Goal: Find contact information: Find contact information

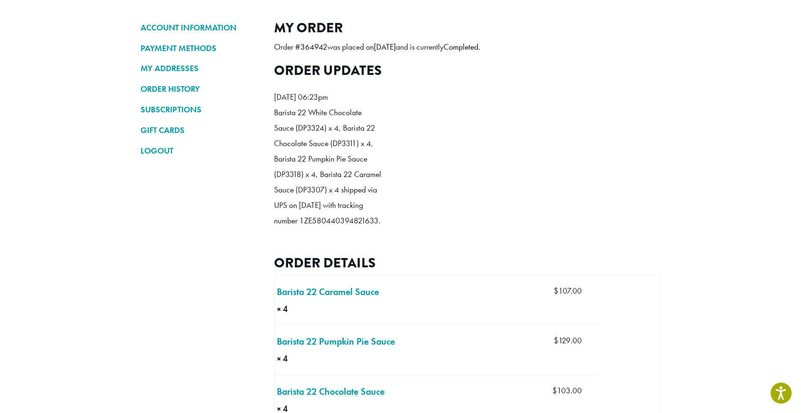
scroll to position [67, 0]
click at [404, 241] on ol "Friday 22nd of August 2025, 06:23pm Barista 22 White Chocolate Sauce (DP3324) x…" at bounding box center [467, 161] width 386 height 159
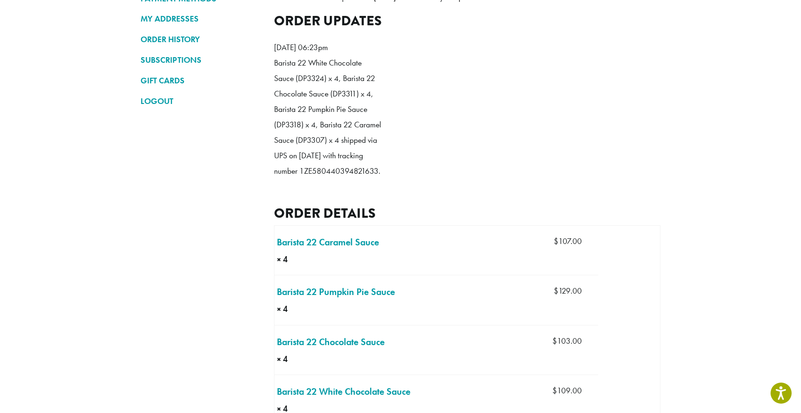
scroll to position [111, 0]
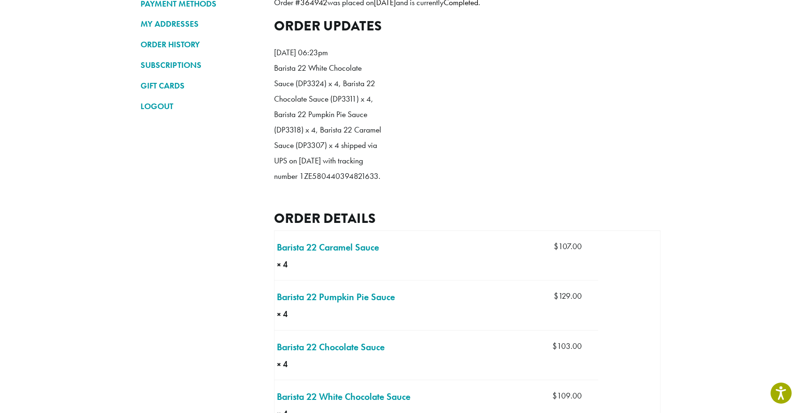
click at [300, 184] on p "Barista 22 White Chocolate Sauce (DP3324) x 4, Barista 22 Chocolate Sauce (DP33…" at bounding box center [328, 122] width 108 height 124
copy p "1ZE580440394821633"
click at [433, 179] on ol "Friday 22nd of August 2025, 06:23pm Barista 22 White Chocolate Sauce (DP3324) x…" at bounding box center [467, 117] width 386 height 159
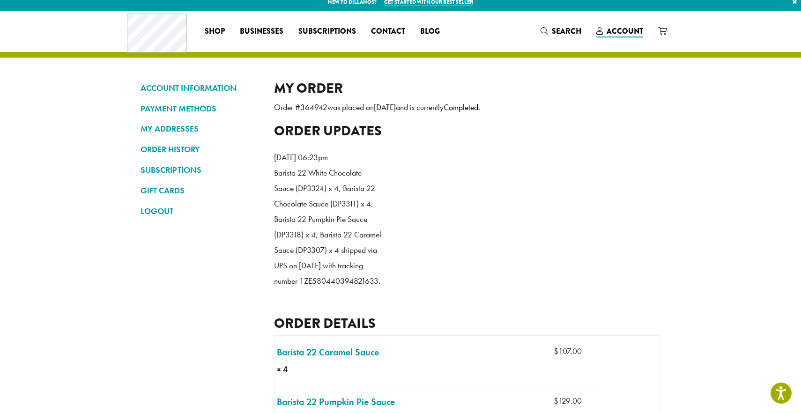
scroll to position [0, 0]
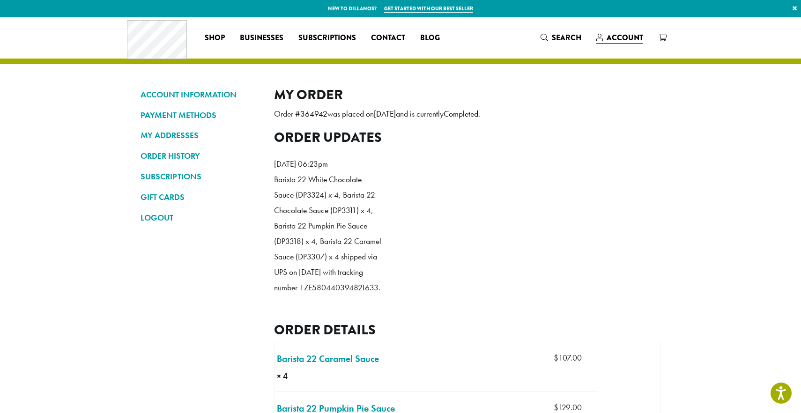
click at [317, 296] on p "Barista 22 White Chocolate Sauce (DP3324) x 4, Barista 22 Chocolate Sauce (DP33…" at bounding box center [328, 234] width 108 height 124
click at [311, 117] on mark "364942" at bounding box center [313, 114] width 27 height 10
copy mark "364942"
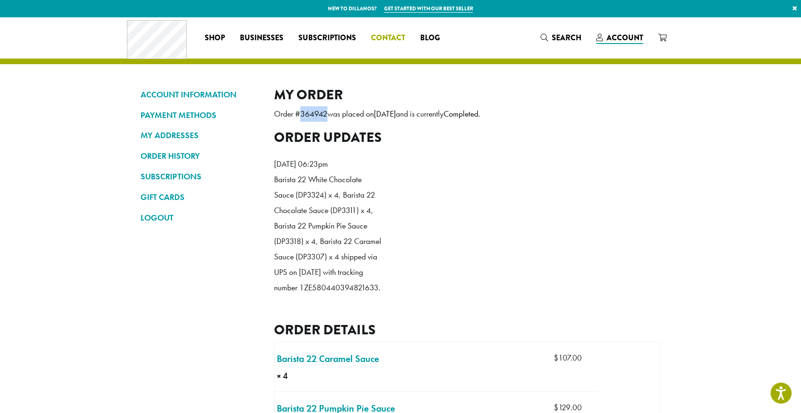
click at [386, 35] on span "Contact" at bounding box center [388, 38] width 34 height 12
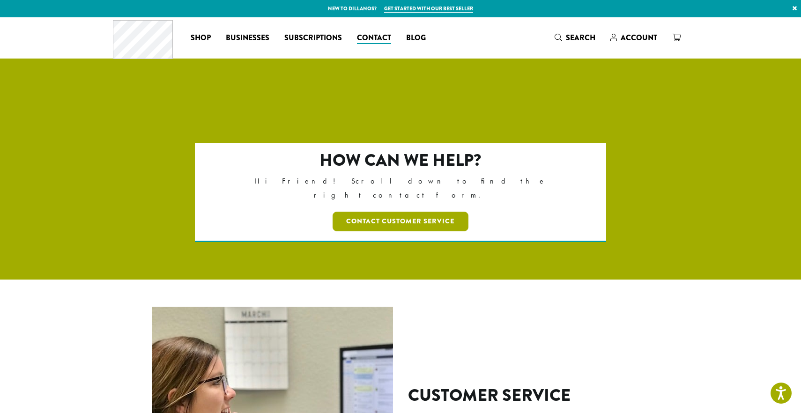
click at [404, 212] on link "Contact Customer Service" at bounding box center [400, 222] width 136 height 20
